Goal: Information Seeking & Learning: Learn about a topic

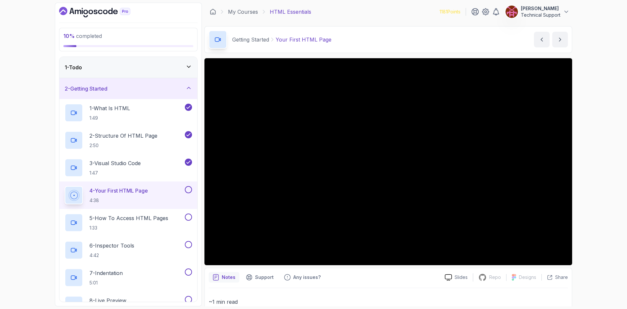
scroll to position [127, 0]
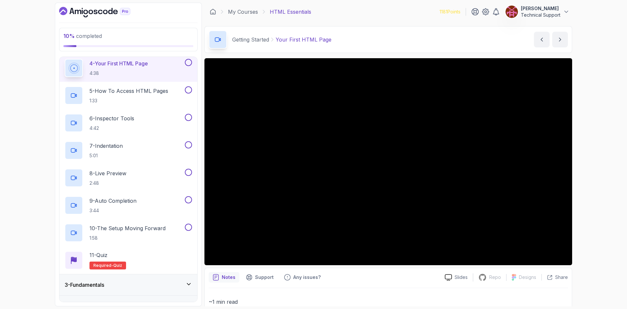
click at [605, 104] on div "10 % completed 1 - Todo 2 - Getting Started 1 - What Is HTML 1:49 2 - Structure…" at bounding box center [313, 154] width 627 height 309
click at [601, 155] on div "10 % completed 1 - Todo 2 - Getting Started 1 - What Is HTML 1:49 2 - Structure…" at bounding box center [313, 154] width 627 height 309
click at [581, 139] on div "10 % completed 1 - Todo 2 - Getting Started 1 - What Is HTML 1:49 2 - Structure…" at bounding box center [313, 154] width 627 height 309
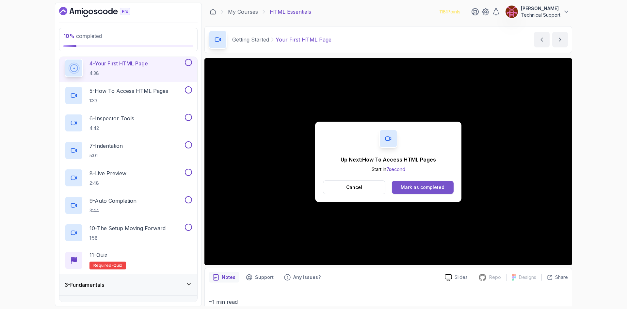
click at [421, 185] on div "Mark as completed" at bounding box center [423, 187] width 44 height 7
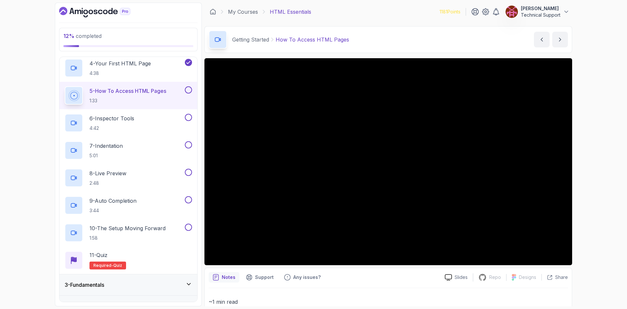
click at [583, 143] on div "12 % completed 1 - Todo 2 - Getting Started 1 - What Is HTML 1:49 2 - Structure…" at bounding box center [313, 154] width 627 height 309
click at [598, 147] on div "12 % completed 1 - Todo 2 - Getting Started 1 - What Is HTML 1:49 2 - Structure…" at bounding box center [313, 154] width 627 height 309
click at [595, 145] on div "12 % completed 1 - Todo 2 - Getting Started 1 - What Is HTML 1:49 2 - Structure…" at bounding box center [313, 154] width 627 height 309
click at [596, 144] on div "12 % completed 1 - Todo 2 - Getting Started 1 - What Is HTML 1:49 2 - Structure…" at bounding box center [313, 154] width 627 height 309
click at [589, 147] on div "12 % completed 1 - Todo 2 - Getting Started 1 - What Is HTML 1:49 2 - Structure…" at bounding box center [313, 154] width 627 height 309
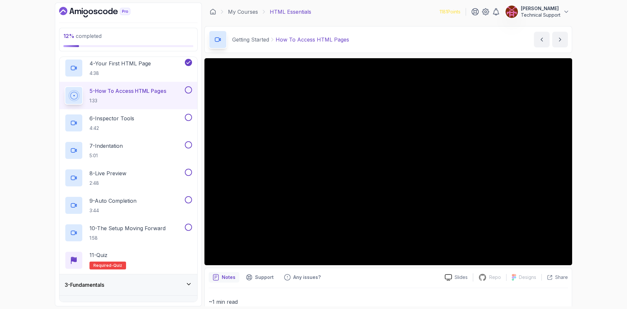
click at [599, 73] on div "12 % completed 1 - Todo 2 - Getting Started 1 - What Is HTML 1:49 2 - Structure…" at bounding box center [313, 154] width 627 height 309
drag, startPoint x: 594, startPoint y: 90, endPoint x: 595, endPoint y: 63, distance: 26.8
click at [594, 89] on div "12 % completed 1 - Todo 2 - Getting Started 1 - What Is HTML 1:49 2 - Structure…" at bounding box center [313, 154] width 627 height 309
click at [40, 119] on div "12 % completed 1 - Todo 2 - Getting Started 1 - What Is HTML 1:49 2 - Structure…" at bounding box center [313, 154] width 627 height 309
click at [593, 135] on div "12 % completed 1 - Todo 2 - Getting Started 1 - What Is HTML 1:49 2 - Structure…" at bounding box center [313, 154] width 627 height 309
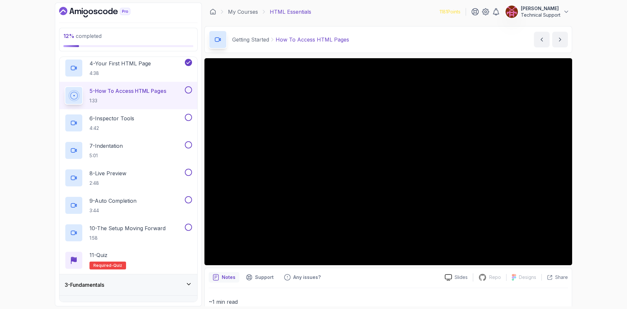
click at [590, 135] on div "12 % completed 1 - Todo 2 - Getting Started 1 - What Is HTML 1:49 2 - Structure…" at bounding box center [313, 154] width 627 height 309
click at [589, 134] on div "12 % completed 1 - Todo 2 - Getting Started 1 - What Is HTML 1:49 2 - Structure…" at bounding box center [313, 154] width 627 height 309
click at [593, 135] on div "12 % completed 1 - Todo 2 - Getting Started 1 - What Is HTML 1:49 2 - Structure…" at bounding box center [313, 154] width 627 height 309
click at [596, 132] on div "12 % completed 1 - Todo 2 - Getting Started 1 - What Is HTML 1:49 2 - Structure…" at bounding box center [313, 154] width 627 height 309
click at [608, 178] on div "12 % completed 1 - Todo 2 - Getting Started 1 - What Is HTML 1:49 2 - Structure…" at bounding box center [313, 154] width 627 height 309
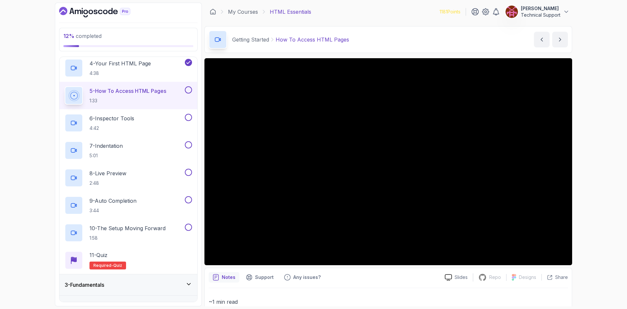
click at [601, 137] on div "12 % completed 1 - Todo 2 - Getting Started 1 - What Is HTML 1:49 2 - Structure…" at bounding box center [313, 154] width 627 height 309
click at [612, 108] on div "12 % completed 1 - Todo 2 - Getting Started 1 - What Is HTML 1:49 2 - Structure…" at bounding box center [313, 154] width 627 height 309
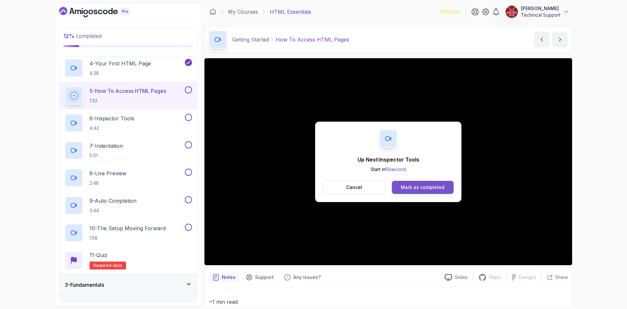
click at [438, 184] on div "Mark as completed" at bounding box center [423, 187] width 44 height 7
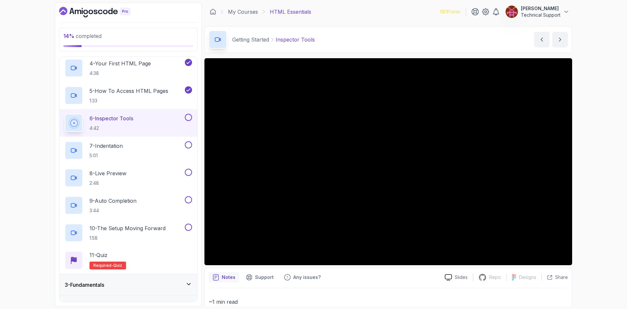
click at [108, 16] on icon "Dashboard" at bounding box center [94, 12] width 71 height 10
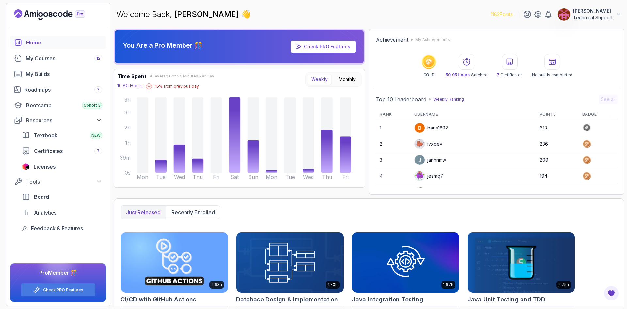
click at [365, 194] on div "You Are a Pro Member 🎊 Check PRO Features Time Spent Average of 54 Minutes Per …" at bounding box center [239, 112] width 251 height 166
click at [368, 183] on div "You Are a Pro Member 🎊 Check PRO Features Time Spent Average of 54 Minutes Per …" at bounding box center [369, 112] width 511 height 166
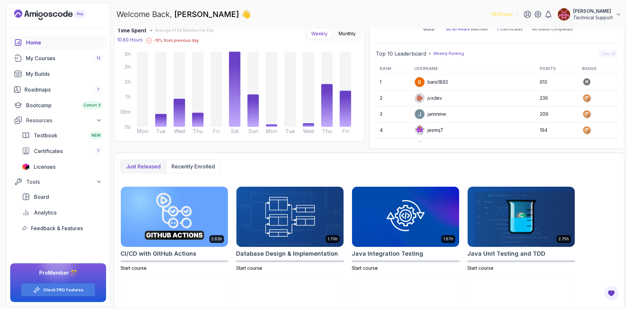
scroll to position [45, 0]
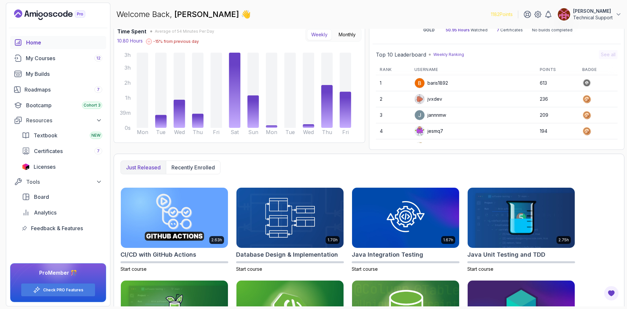
click at [369, 151] on div "You Are a Pro Member 🎊 Check PRO Features Time Spent Average of 54 Minutes Per …" at bounding box center [369, 122] width 511 height 277
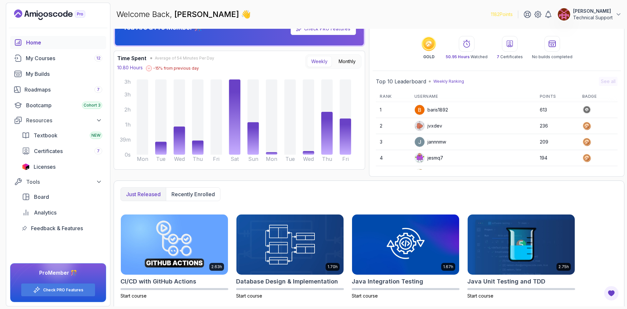
scroll to position [0, 0]
